Goal: Task Accomplishment & Management: Complete application form

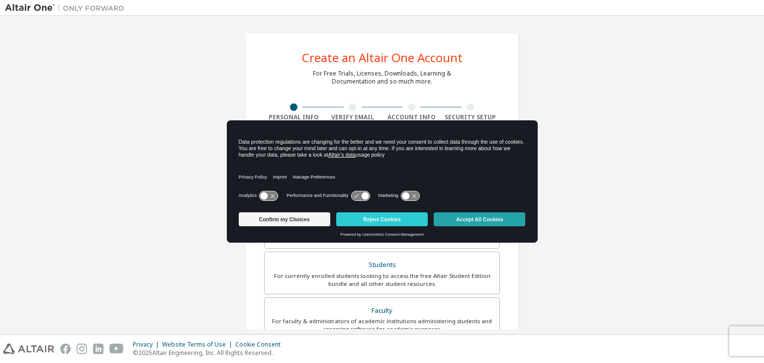
click at [458, 222] on button "Accept All Cookies" at bounding box center [480, 219] width 92 height 14
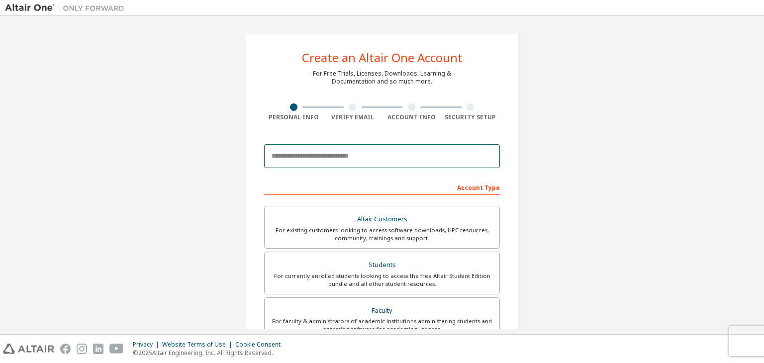
click at [326, 154] on input "email" at bounding box center [382, 156] width 236 height 24
click at [397, 160] on input "email" at bounding box center [382, 156] width 236 height 24
click at [398, 155] on input "email" at bounding box center [382, 156] width 236 height 24
type input "**********"
click at [366, 164] on input "email" at bounding box center [382, 156] width 236 height 24
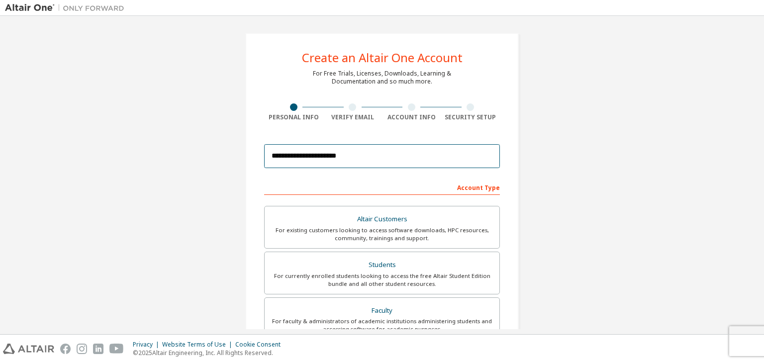
type input "**********"
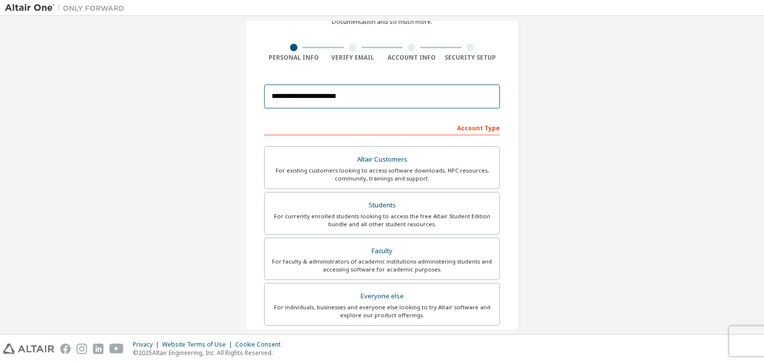
scroll to position [62, 0]
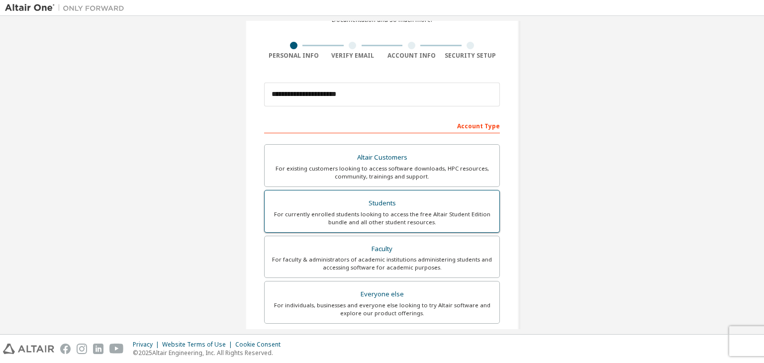
click at [422, 219] on div "For currently enrolled students looking to access the free Altair Student Editi…" at bounding box center [382, 218] width 223 height 16
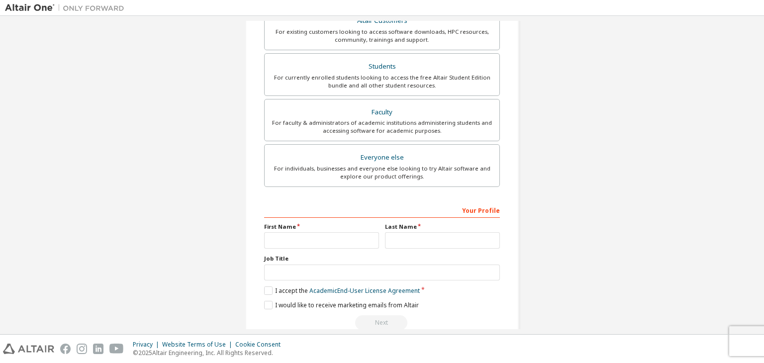
scroll to position [212, 0]
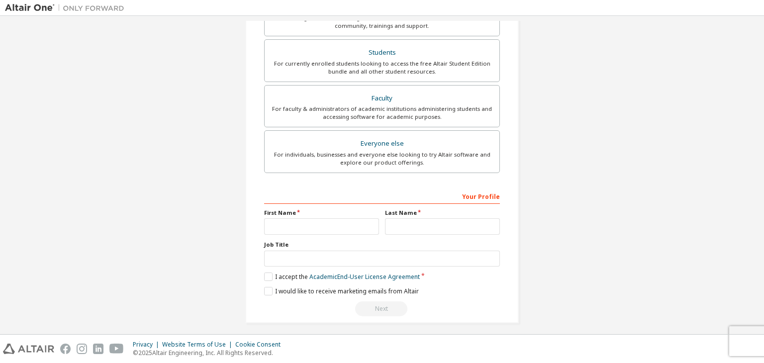
click at [316, 216] on div "First Name" at bounding box center [321, 222] width 121 height 26
click at [317, 225] on input "text" at bounding box center [321, 226] width 115 height 16
type input "**"
click at [404, 224] on input "text" at bounding box center [442, 226] width 115 height 16
click at [273, 227] on input "**" at bounding box center [321, 226] width 115 height 16
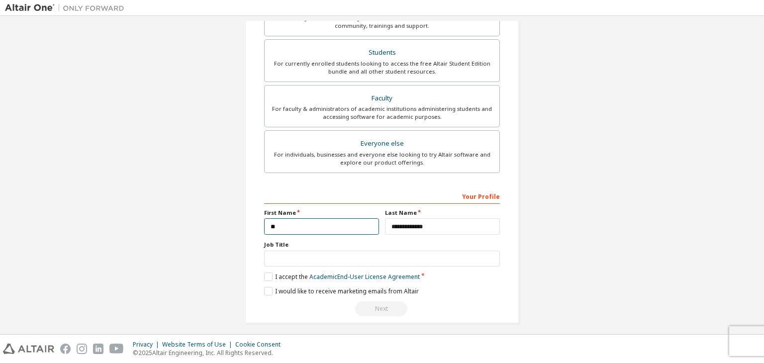
click at [279, 225] on input "**" at bounding box center [321, 226] width 115 height 16
click at [278, 225] on input "**" at bounding box center [321, 226] width 115 height 16
drag, startPoint x: 272, startPoint y: 227, endPoint x: 287, endPoint y: 230, distance: 15.3
click at [272, 227] on input "**" at bounding box center [321, 226] width 115 height 16
click at [398, 227] on input "**********" at bounding box center [442, 226] width 115 height 16
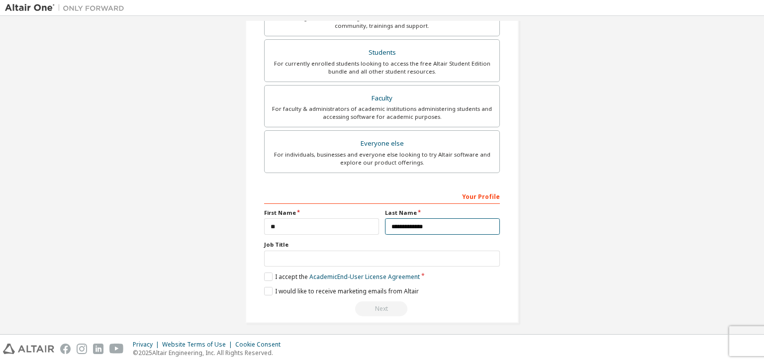
click at [403, 229] on input "**********" at bounding box center [442, 226] width 115 height 16
type input "********"
click at [285, 230] on input "**" at bounding box center [321, 226] width 115 height 16
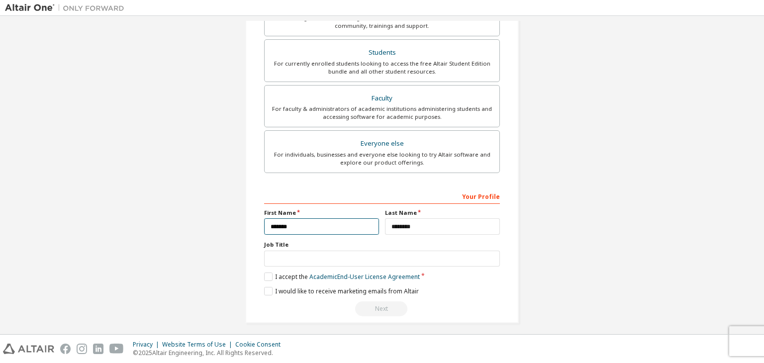
type input "*******"
click at [294, 258] on input "text" at bounding box center [382, 259] width 236 height 16
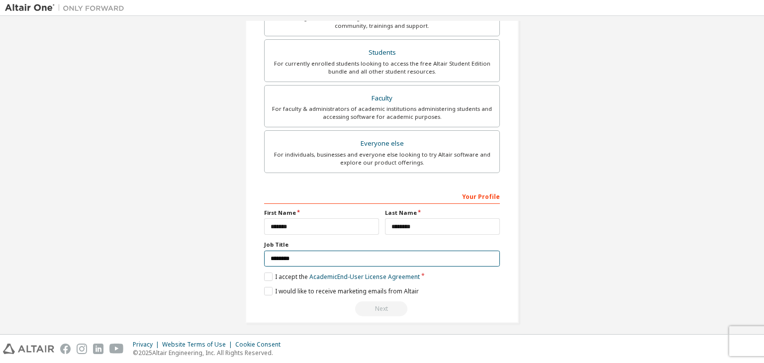
type input "********"
click at [264, 276] on label "I accept the Academic End-User License Agreement" at bounding box center [342, 277] width 156 height 8
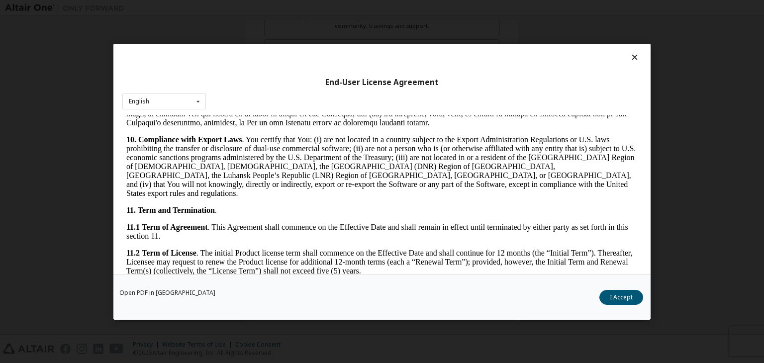
scroll to position [1662, 0]
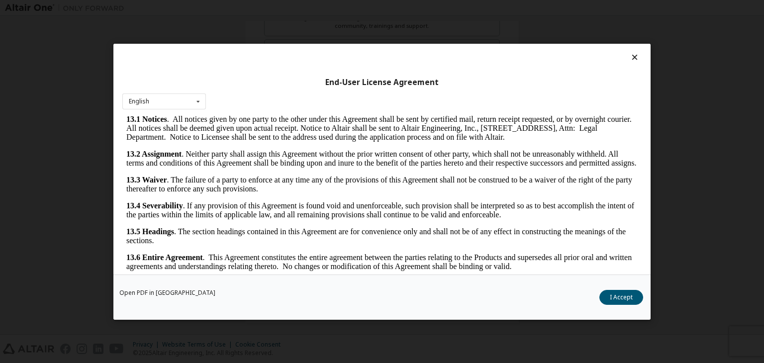
drag, startPoint x: 632, startPoint y: 129, endPoint x: 749, endPoint y: 430, distance: 323.3
click at [623, 294] on button "I Accept" at bounding box center [621, 297] width 44 height 15
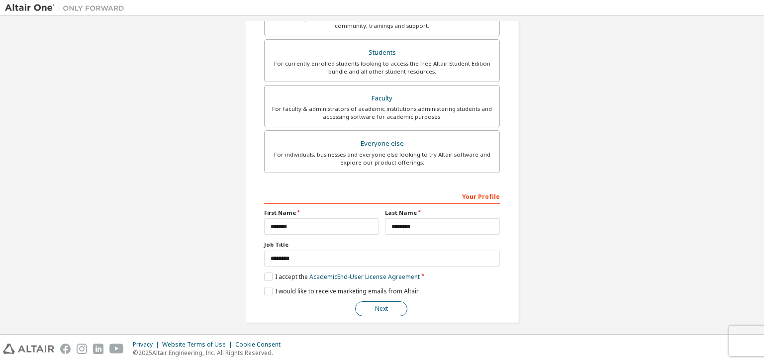
click at [379, 305] on button "Next" at bounding box center [381, 308] width 52 height 15
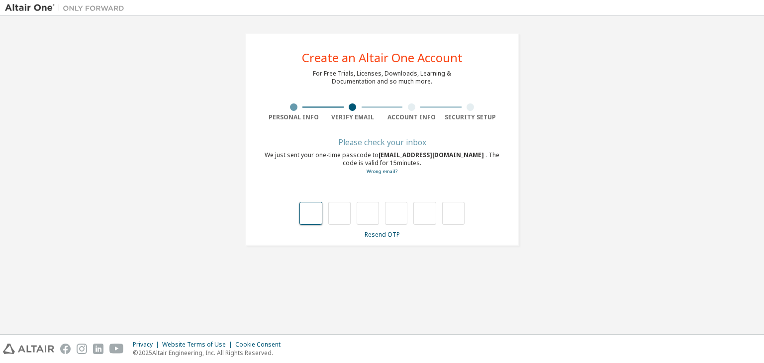
type input "*"
click at [337, 216] on input "*" at bounding box center [339, 213] width 22 height 23
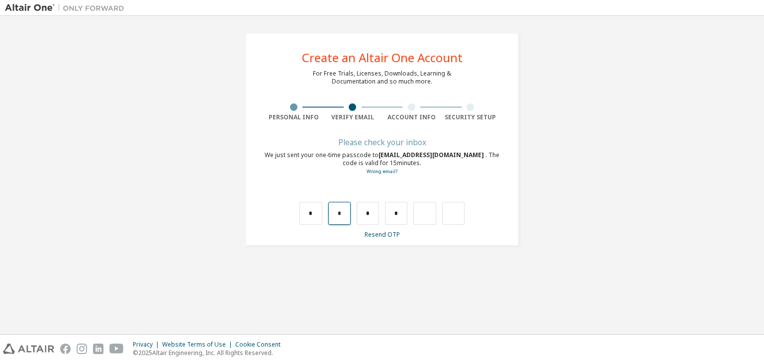
click at [341, 216] on input "*" at bounding box center [339, 213] width 22 height 23
type input "*"
click at [341, 216] on input "*" at bounding box center [339, 213] width 22 height 23
type input "*"
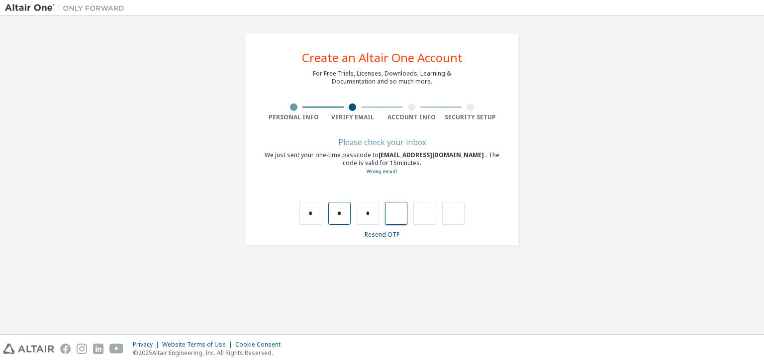
type input "*"
click at [312, 204] on input "text" at bounding box center [310, 213] width 22 height 23
click at [312, 217] on input "text" at bounding box center [310, 213] width 22 height 23
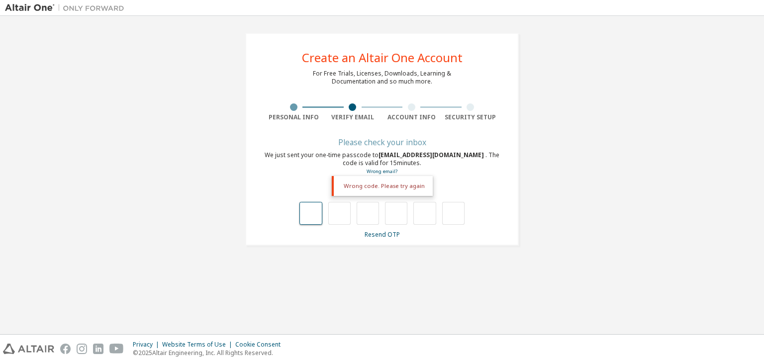
click at [312, 217] on input "text" at bounding box center [310, 213] width 22 height 23
type input "*"
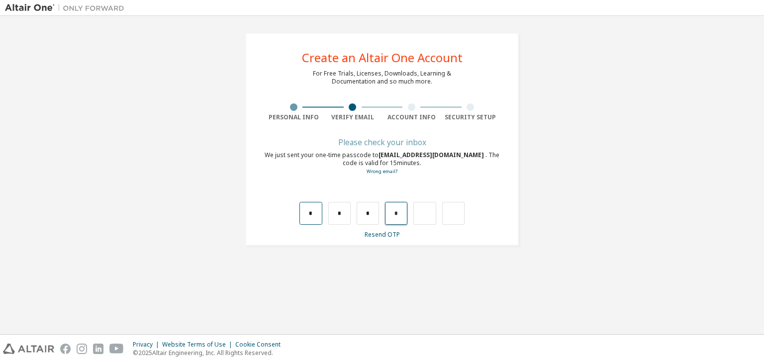
drag, startPoint x: 398, startPoint y: 213, endPoint x: 307, endPoint y: 213, distance: 91.0
click at [307, 213] on div "* * * *" at bounding box center [381, 213] width 165 height 23
click at [308, 213] on input "*" at bounding box center [310, 213] width 22 height 23
click at [315, 213] on input "*" at bounding box center [310, 213] width 22 height 23
drag, startPoint x: 354, startPoint y: 213, endPoint x: 345, endPoint y: 213, distance: 9.0
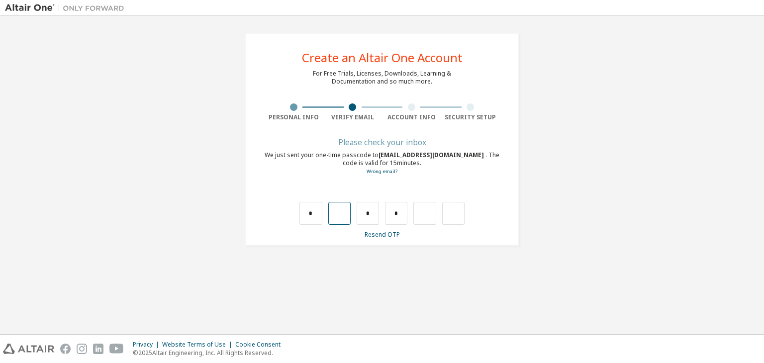
click at [353, 213] on div "* * *" at bounding box center [381, 213] width 165 height 23
click at [341, 212] on input "text" at bounding box center [339, 213] width 22 height 23
type input "*"
click at [369, 212] on input "*" at bounding box center [368, 213] width 22 height 23
type input "*"
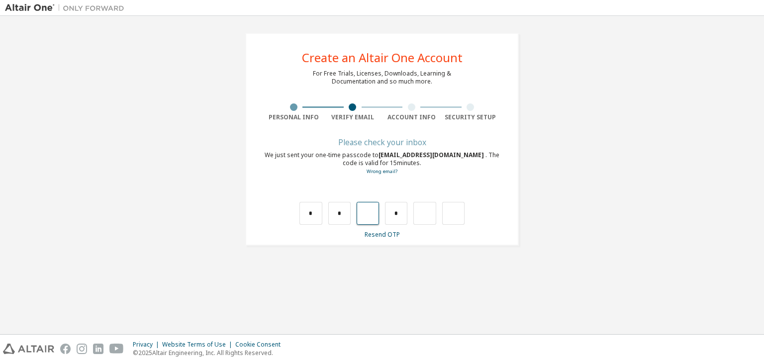
type input "*"
click at [313, 212] on input "*" at bounding box center [310, 213] width 22 height 23
click at [341, 213] on input "*" at bounding box center [339, 213] width 22 height 23
type input "*"
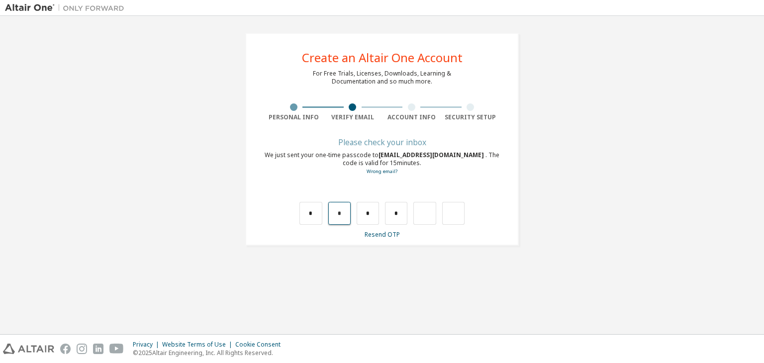
click at [344, 210] on input "*" at bounding box center [339, 213] width 22 height 23
click at [344, 211] on input "text" at bounding box center [339, 213] width 22 height 23
type input "*"
click at [372, 213] on input "*" at bounding box center [368, 213] width 22 height 23
type input "*"
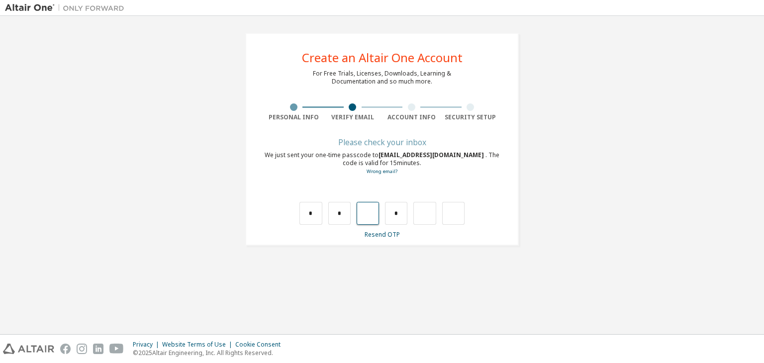
type input "*"
click at [425, 213] on input "*" at bounding box center [424, 213] width 22 height 23
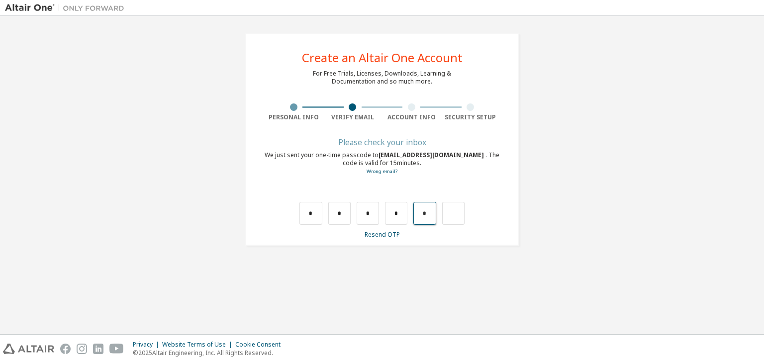
click at [428, 213] on input "*" at bounding box center [424, 213] width 22 height 23
type input "*"
click at [307, 220] on input "text" at bounding box center [310, 213] width 22 height 23
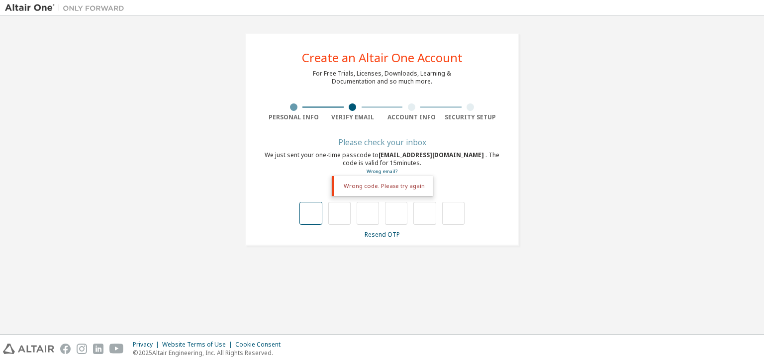
type input "*"
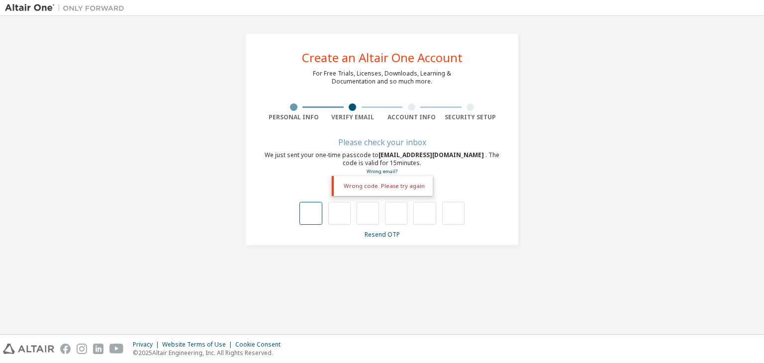
type input "*"
